Goal: Information Seeking & Learning: Learn about a topic

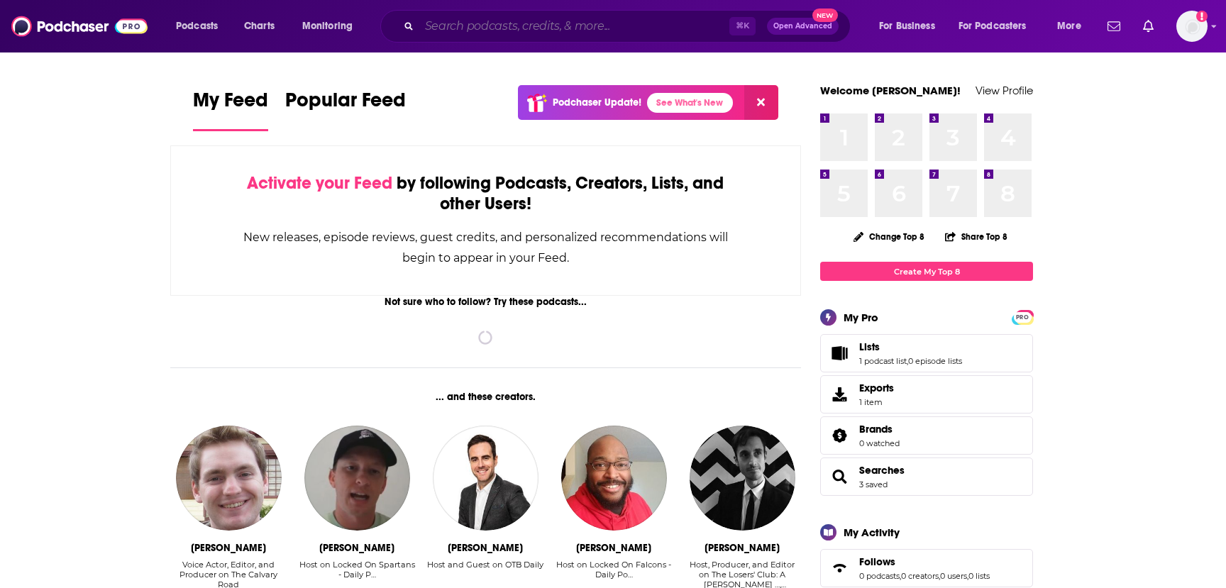
click at [556, 25] on input "Search podcasts, credits, & more..." at bounding box center [574, 26] width 310 height 23
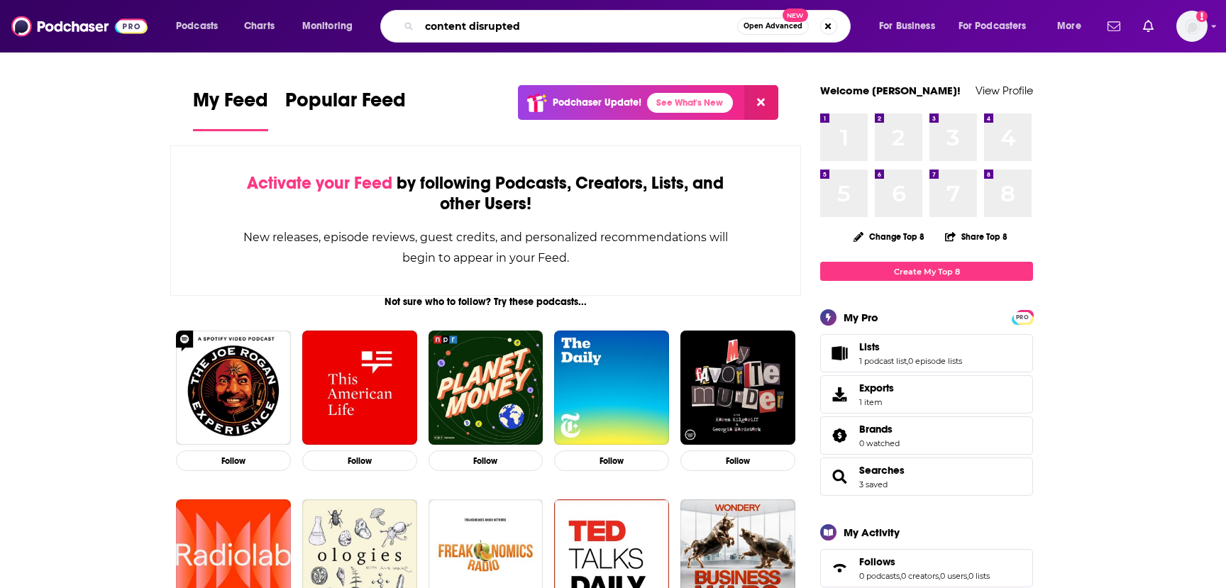
type input "content disrupted"
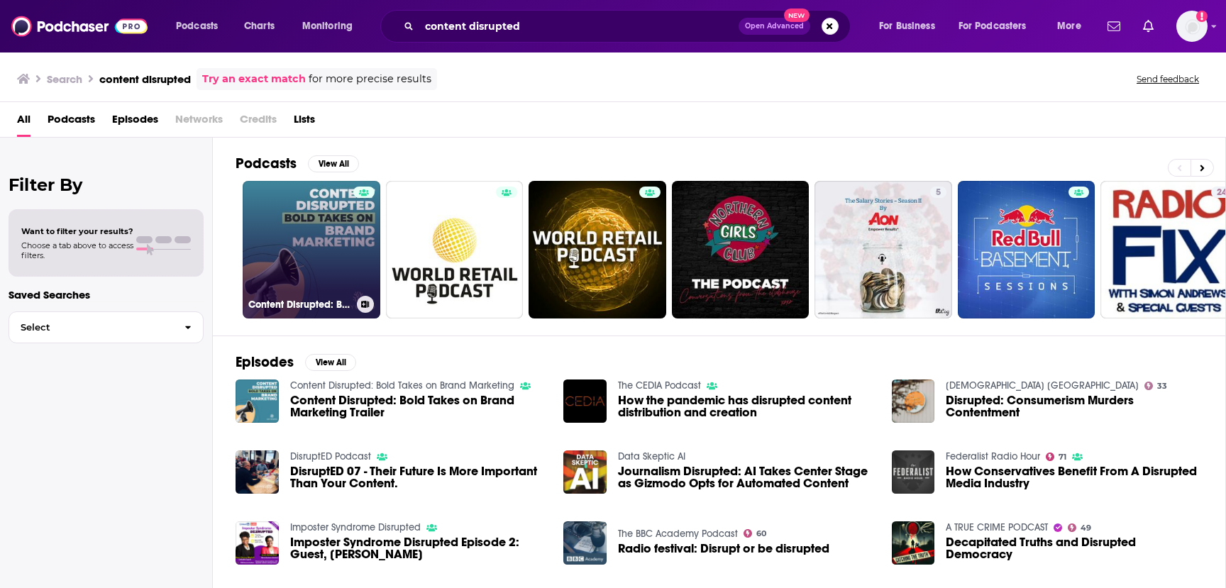
click at [331, 255] on link "Content Disrupted: Bold Takes on Brand Marketing" at bounding box center [312, 250] width 138 height 138
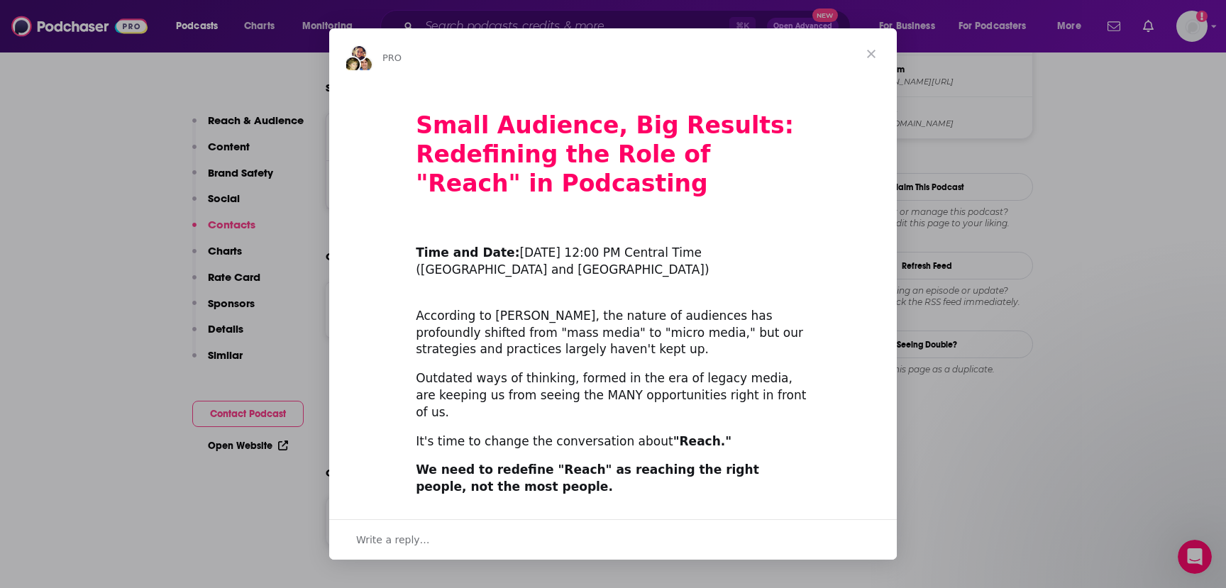
click at [876, 48] on span "Close" at bounding box center [871, 53] width 51 height 51
